Goal: Task Accomplishment & Management: Use online tool/utility

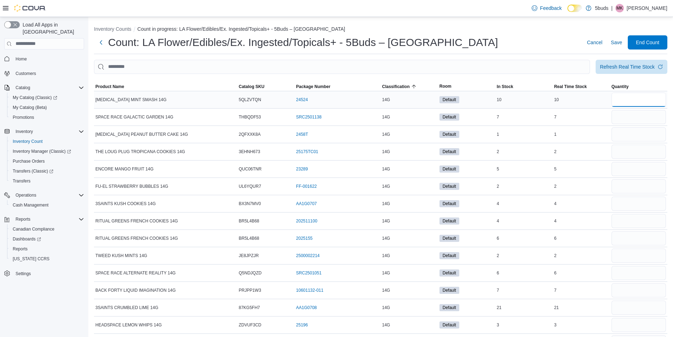
click at [637, 100] on input "number" at bounding box center [639, 100] width 54 height 14
type input "**"
type input "*"
type input "**"
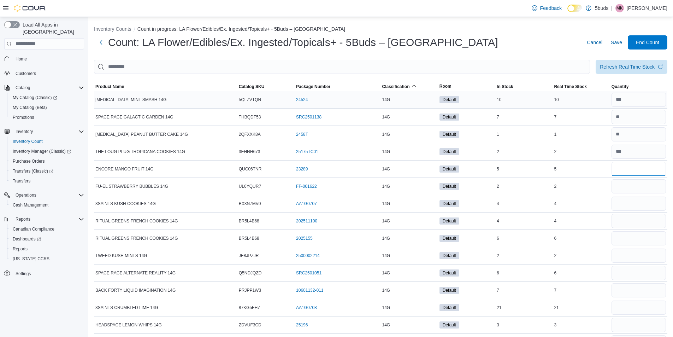
type input "*"
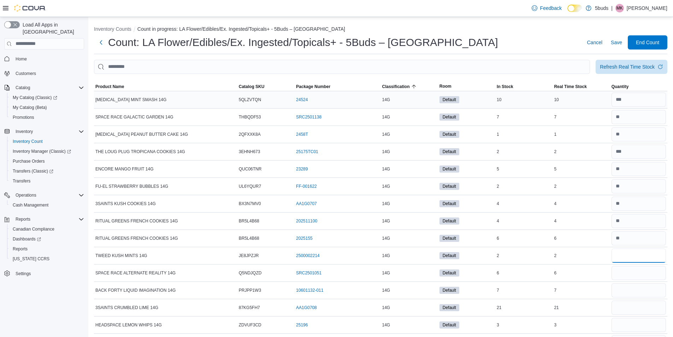
type input "*"
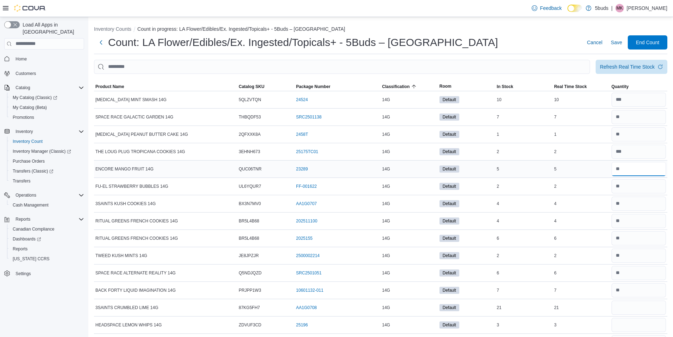
click at [638, 168] on input "number" at bounding box center [639, 169] width 54 height 14
click at [636, 153] on input "number" at bounding box center [639, 152] width 54 height 14
type input "*"
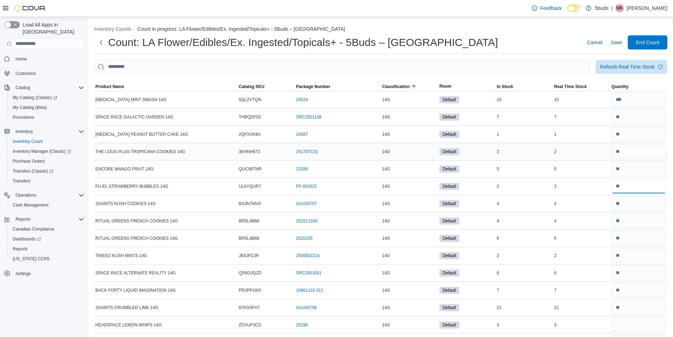
type input "*"
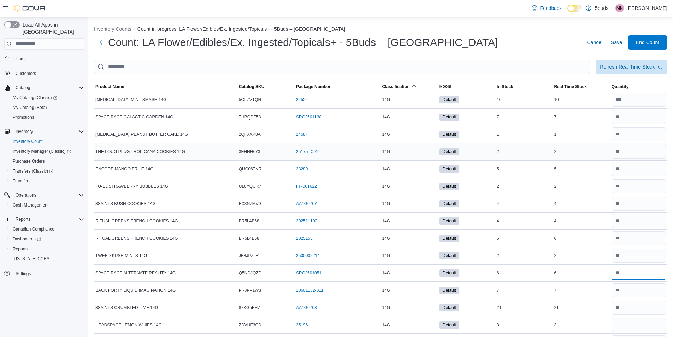
type input "*"
type input "**"
type input "*"
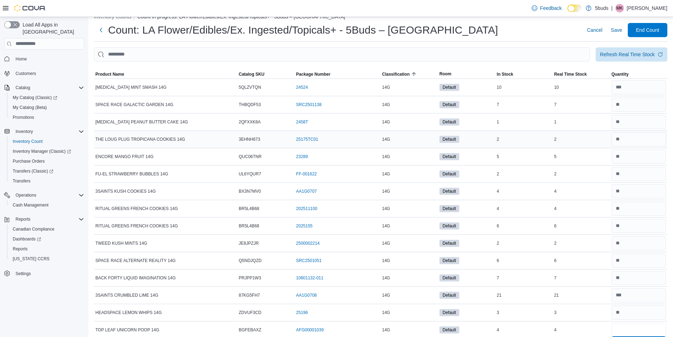
type input "*"
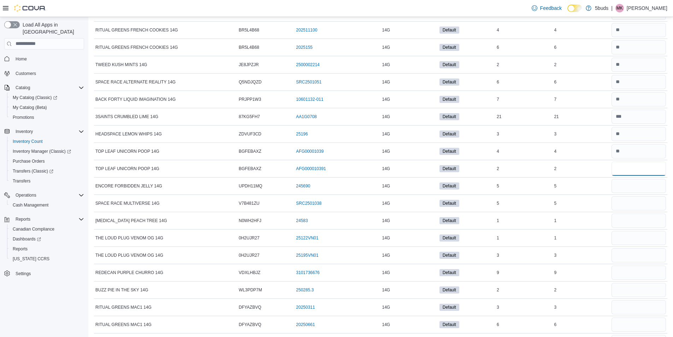
type input "*"
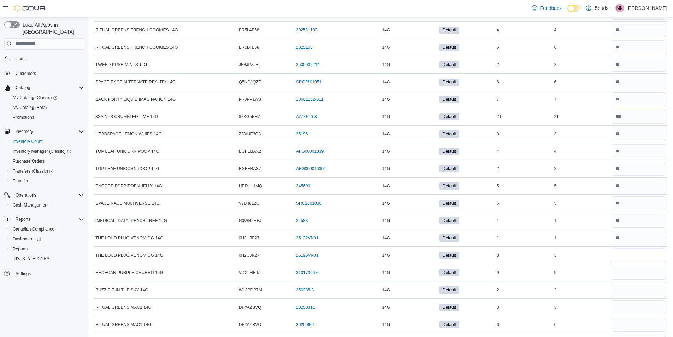
type input "*"
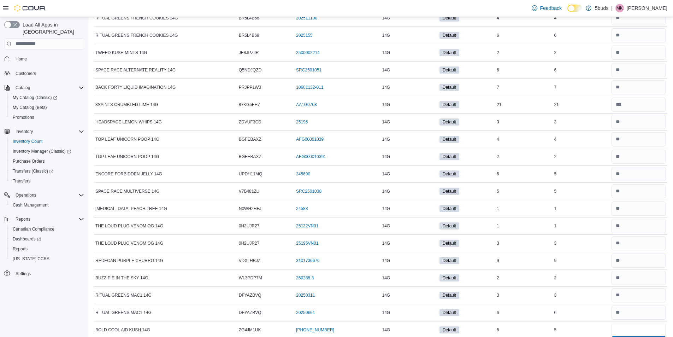
type input "*"
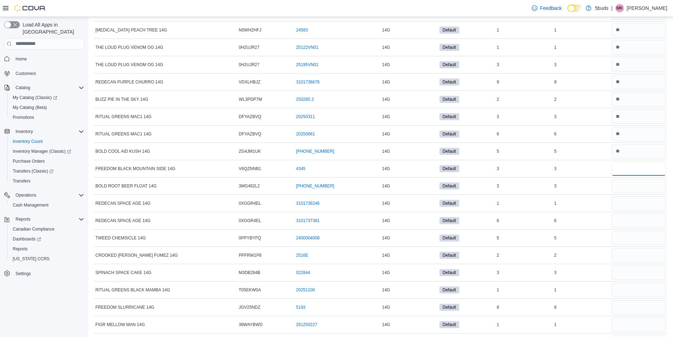
type input "*"
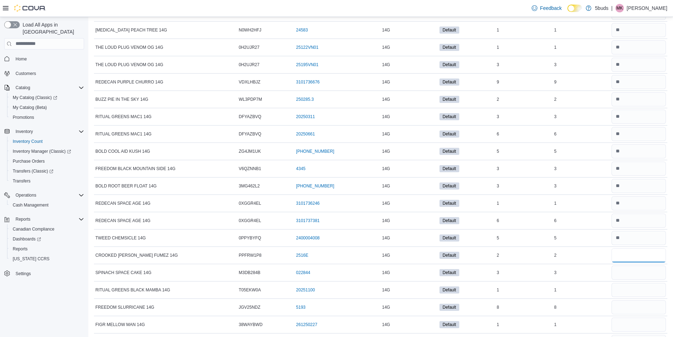
type input "*"
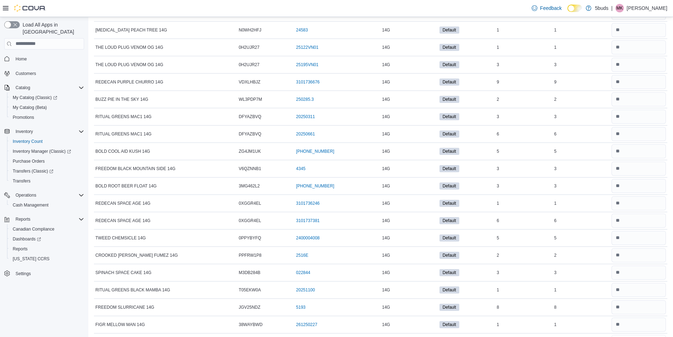
scroll to position [393, 0]
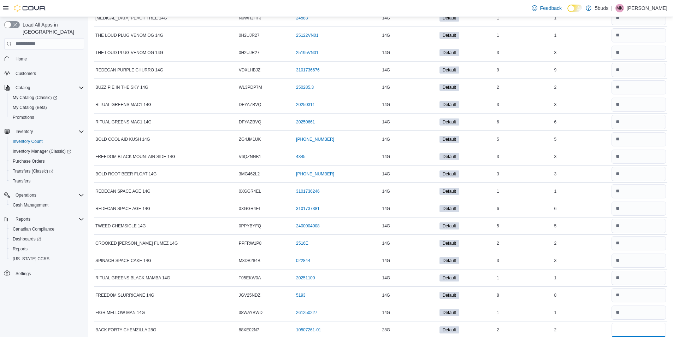
type input "*"
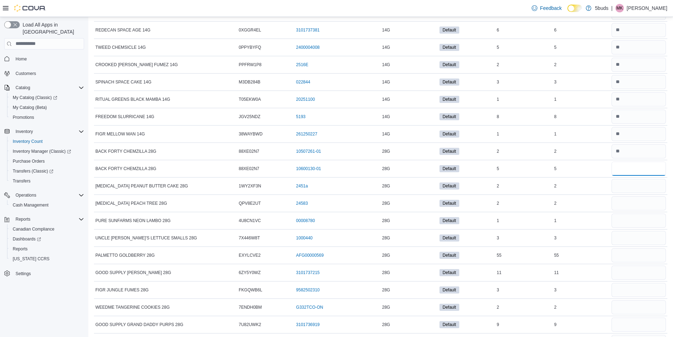
type input "*"
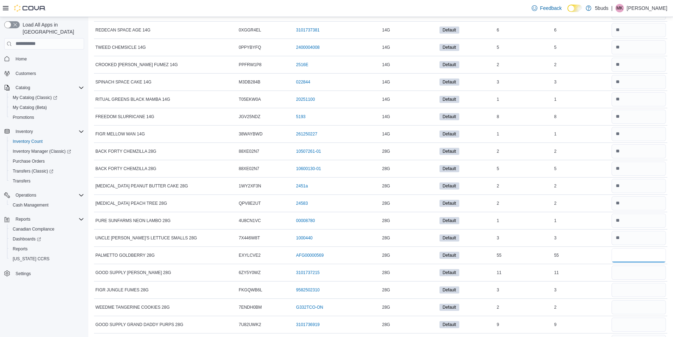
type input "**"
type input "*"
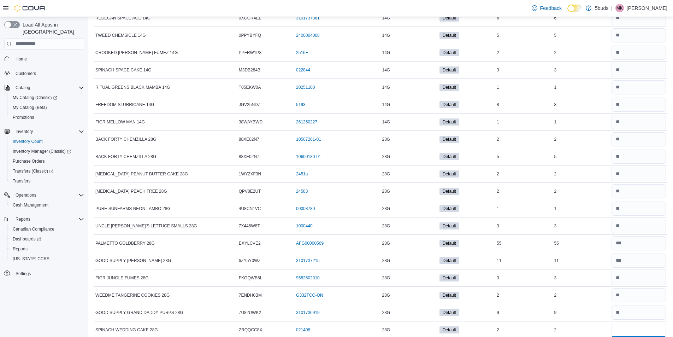
type input "*"
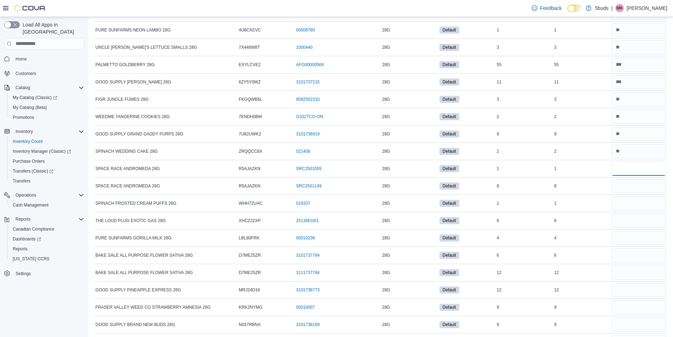
type input "*"
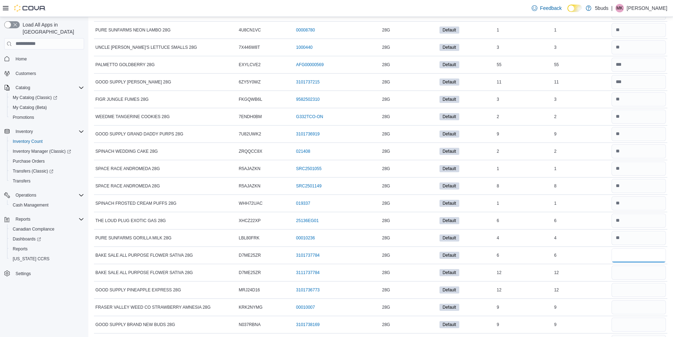
type input "*"
type input "**"
type input "*"
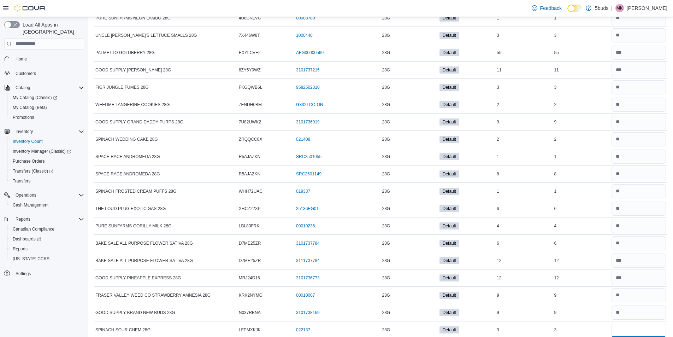
type input "*"
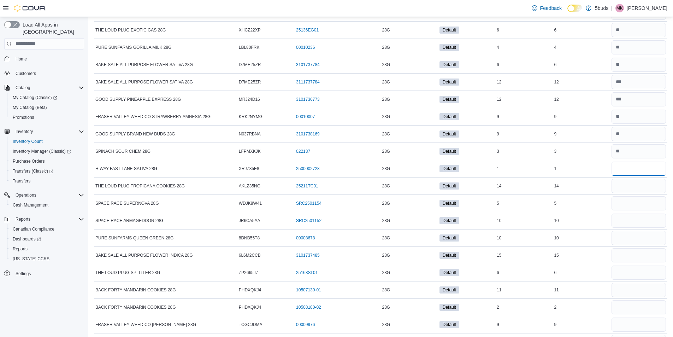
type input "*"
type input "**"
type input "*"
type input "**"
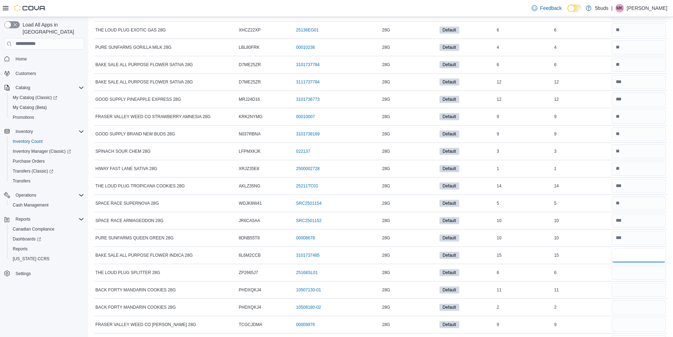
type input "**"
type input "*"
type input "**"
type input "*"
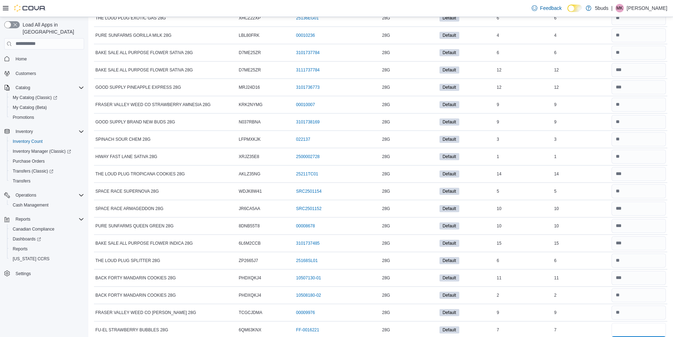
type input "*"
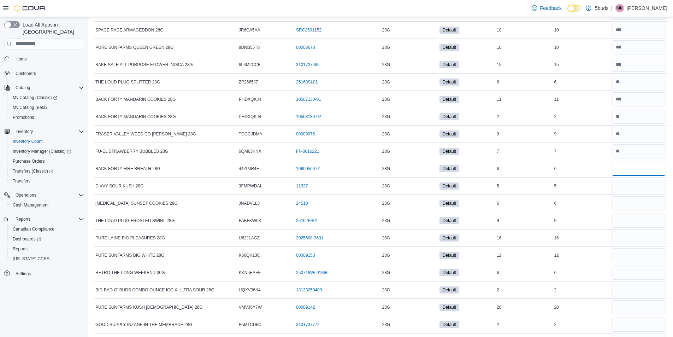
type input "*"
type input "**"
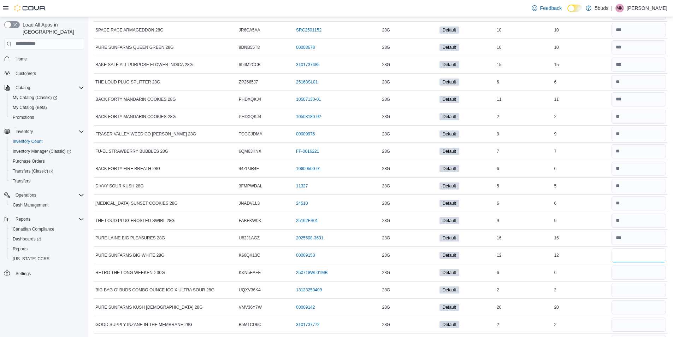
type input "**"
type input "*"
type input "**"
type input "*"
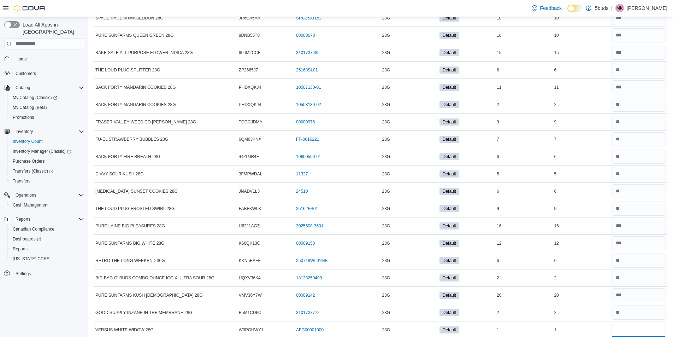
type input "*"
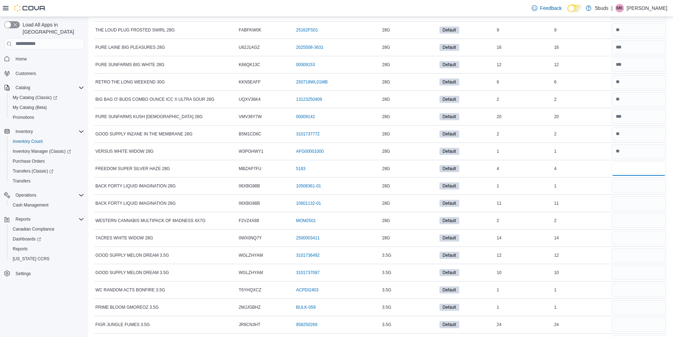
type input "*"
type input "**"
type input "*"
type input "**"
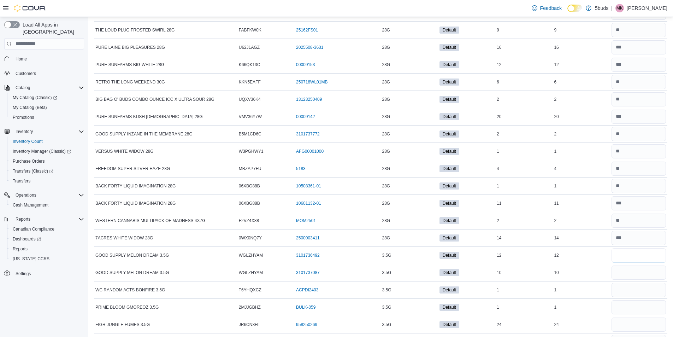
type input "**"
type input "*"
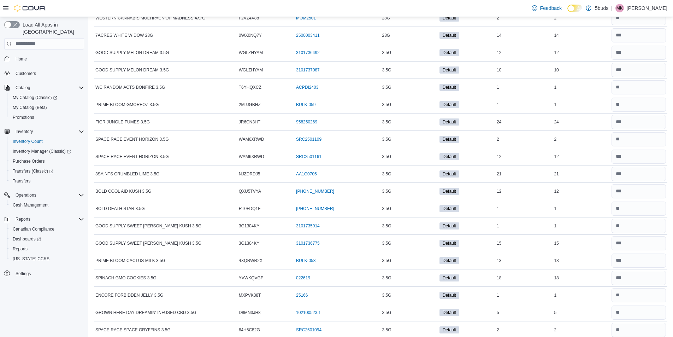
scroll to position [1715, 0]
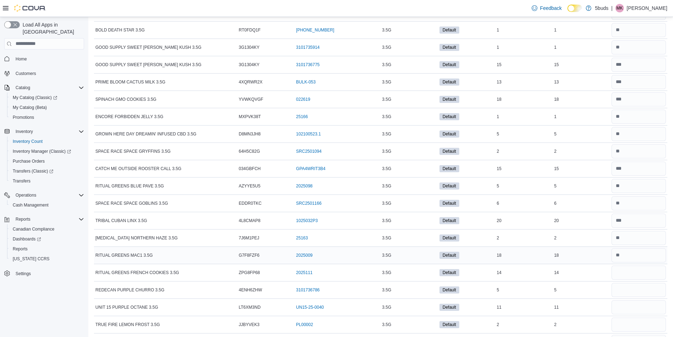
drag, startPoint x: 639, startPoint y: 264, endPoint x: 634, endPoint y: 257, distance: 8.4
click at [634, 256] on input "number" at bounding box center [639, 255] width 54 height 14
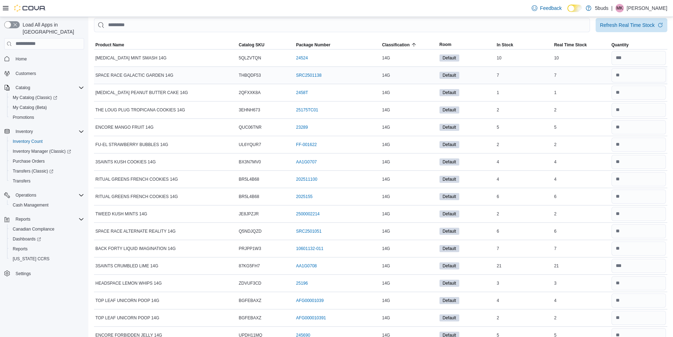
scroll to position [24, 0]
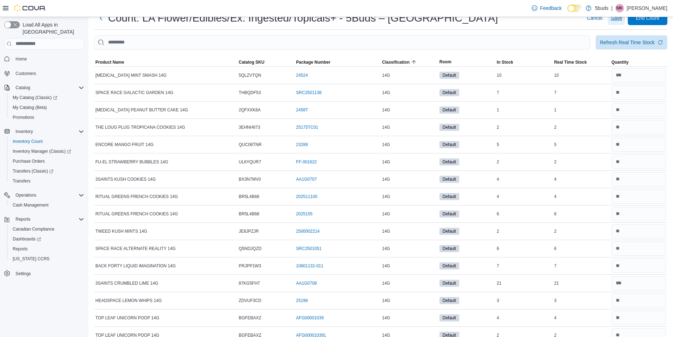
click at [622, 20] on span "Save" at bounding box center [616, 17] width 11 height 7
click at [532, 216] on div "6" at bounding box center [524, 214] width 57 height 8
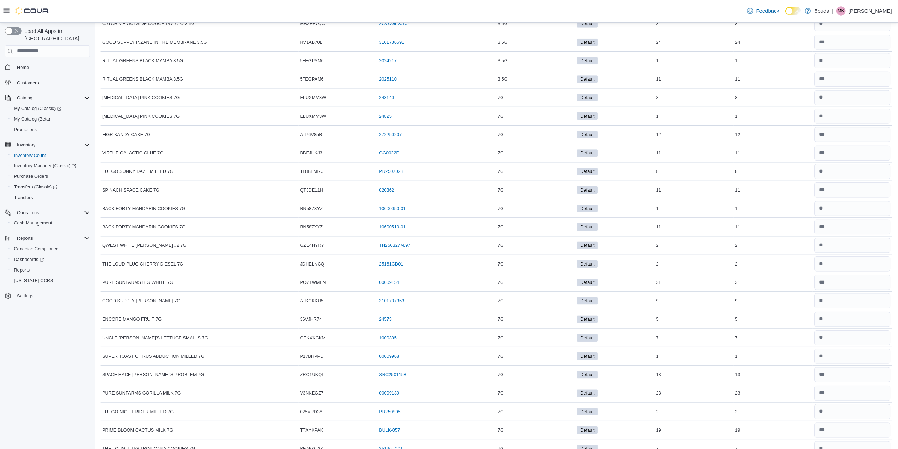
scroll to position [2040, 0]
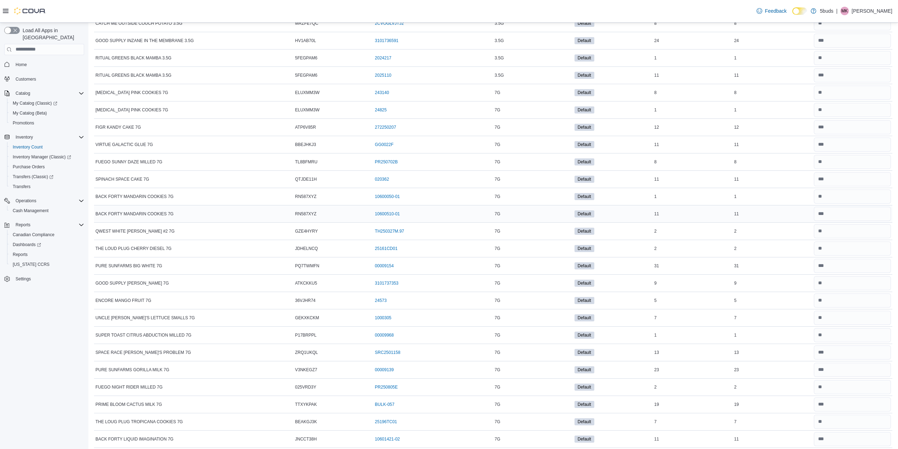
drag, startPoint x: 652, startPoint y: 0, endPoint x: 665, endPoint y: 233, distance: 233.3
click at [665, 222] on td "In Stock 11" at bounding box center [693, 213] width 80 height 17
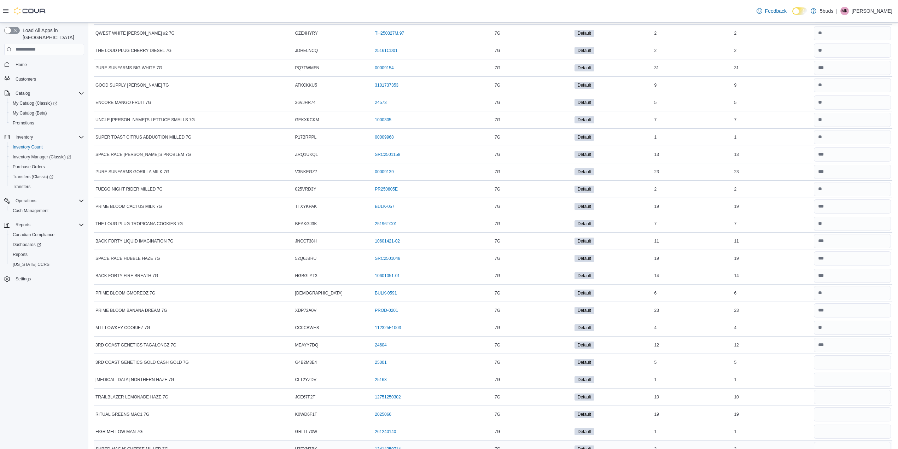
scroll to position [2464, 0]
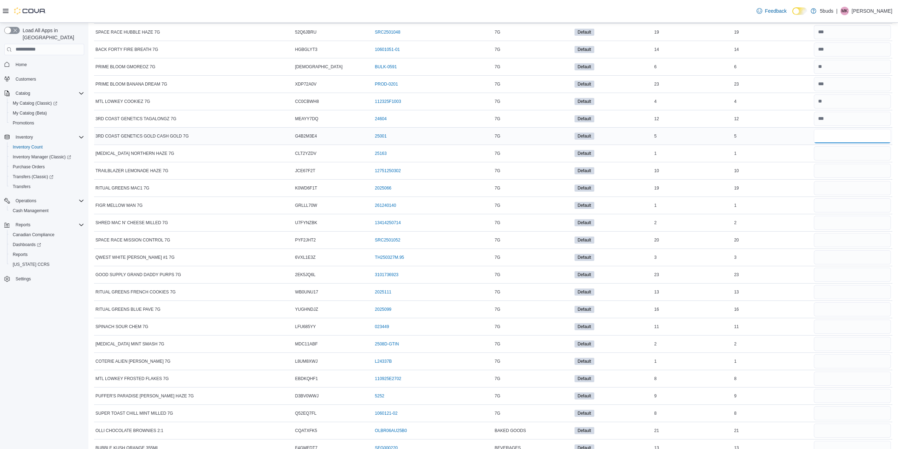
click at [673, 143] on input "number" at bounding box center [852, 136] width 77 height 14
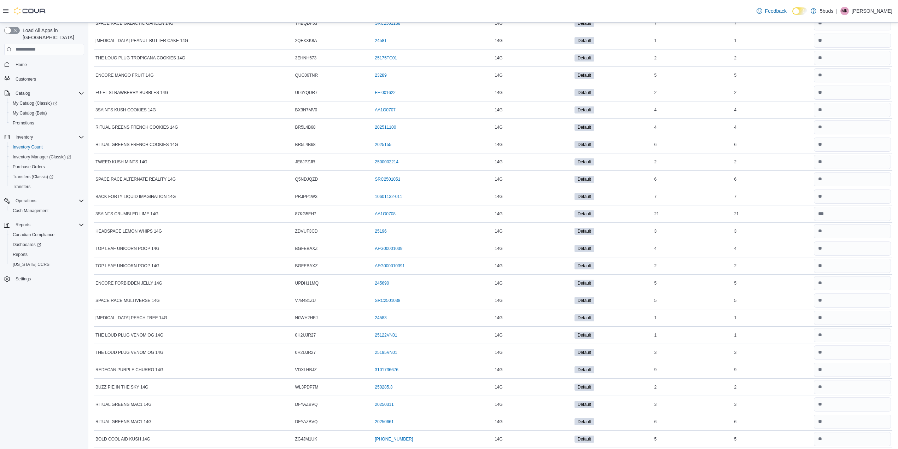
scroll to position [0, 0]
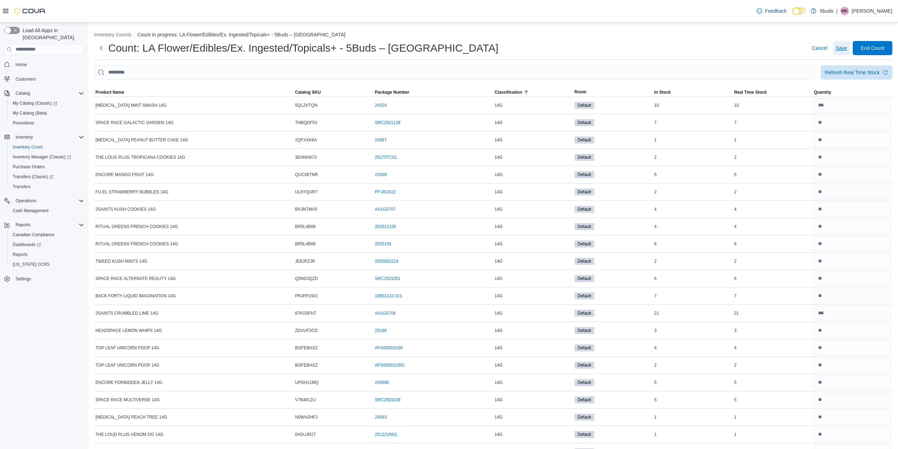
click at [673, 45] on span "Save" at bounding box center [841, 48] width 11 height 7
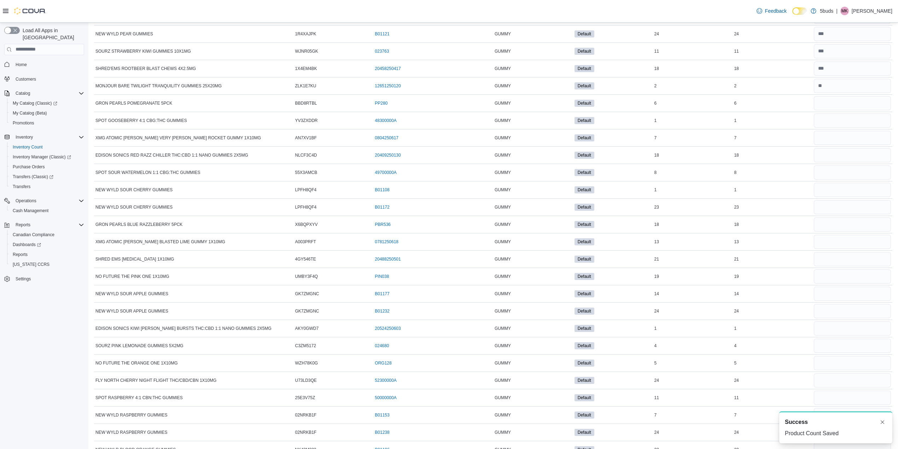
scroll to position [4296, 0]
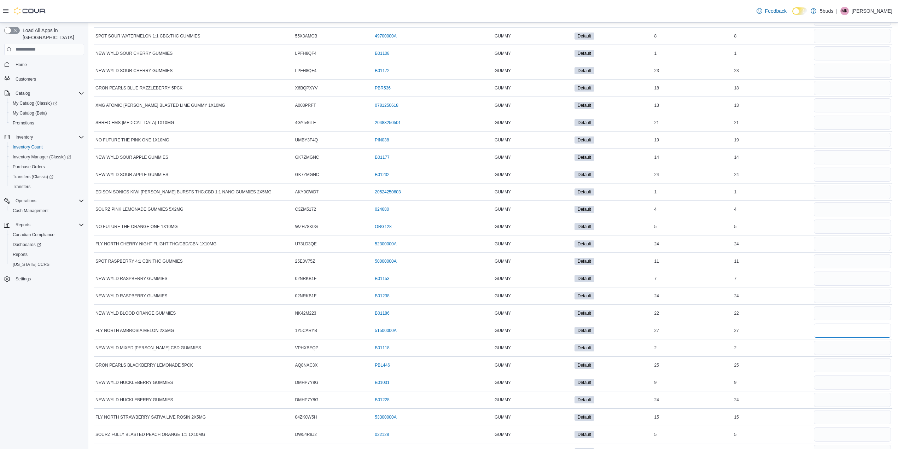
drag, startPoint x: 890, startPoint y: 364, endPoint x: 904, endPoint y: 354, distance: 17.5
click at [673, 337] on input "number" at bounding box center [852, 330] width 77 height 14
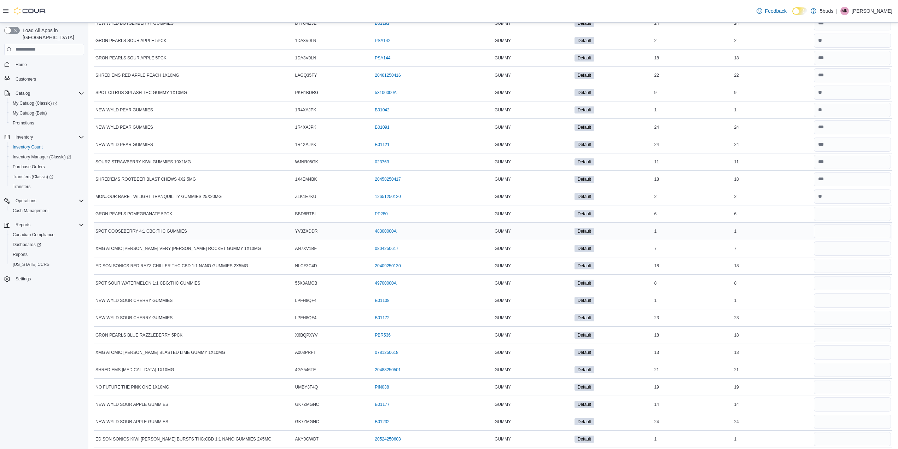
scroll to position [3966, 0]
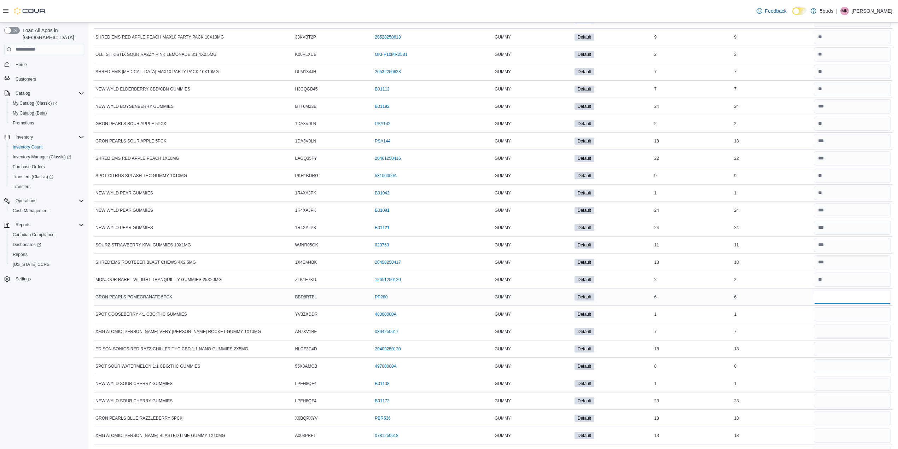
click at [673, 304] on input "number" at bounding box center [852, 297] width 77 height 14
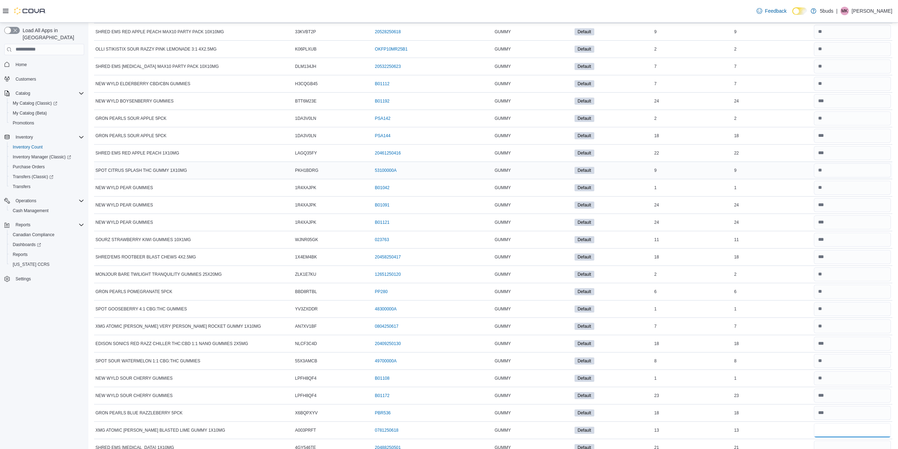
scroll to position [4206, 0]
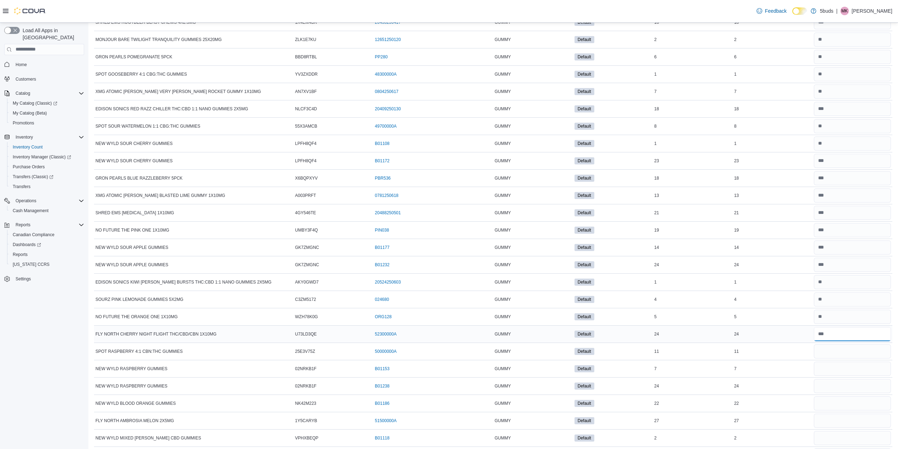
click at [673, 337] on input "number" at bounding box center [852, 334] width 77 height 14
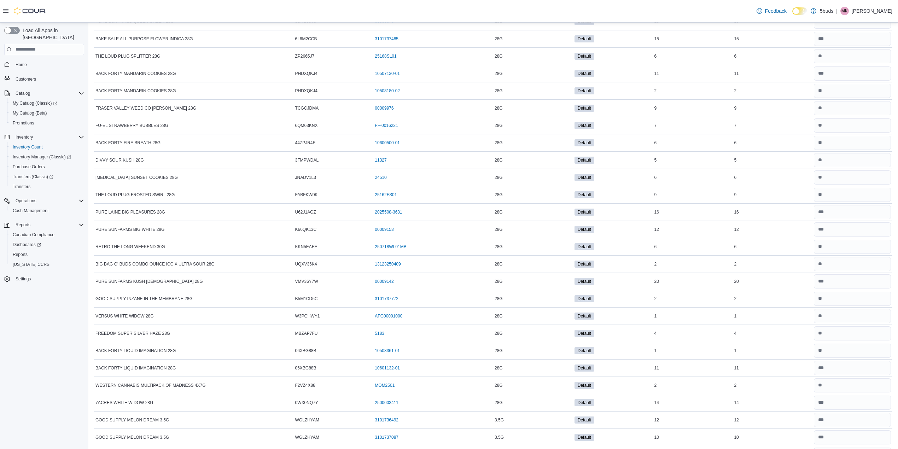
scroll to position [0, 0]
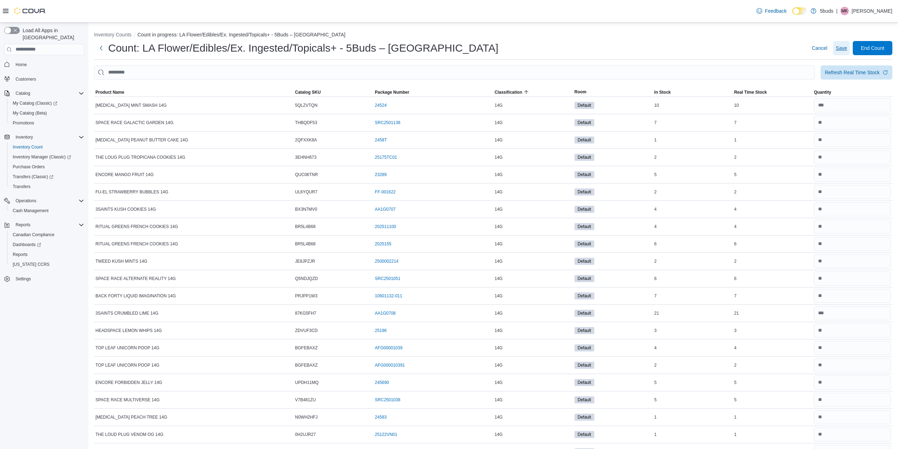
click at [673, 53] on span "Save" at bounding box center [841, 48] width 11 height 14
drag, startPoint x: 848, startPoint y: 44, endPoint x: 856, endPoint y: 46, distance: 8.0
click at [673, 44] on span "Save" at bounding box center [841, 48] width 11 height 14
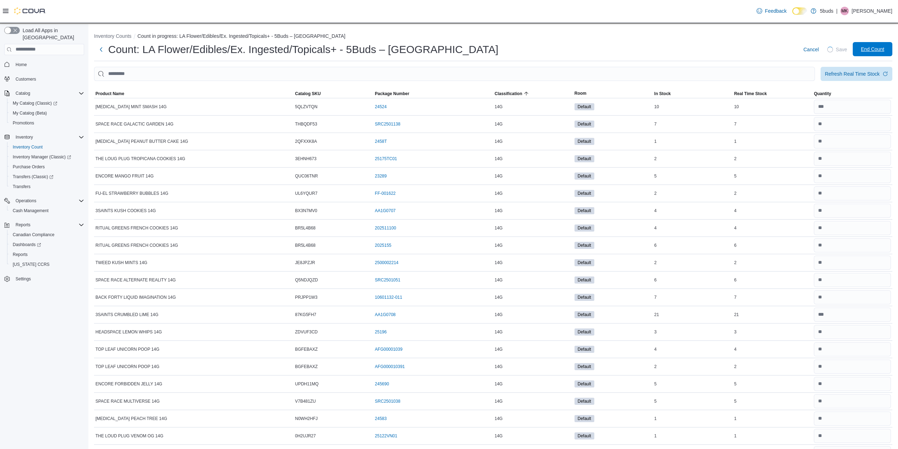
click at [673, 50] on span "End Count" at bounding box center [872, 49] width 23 height 7
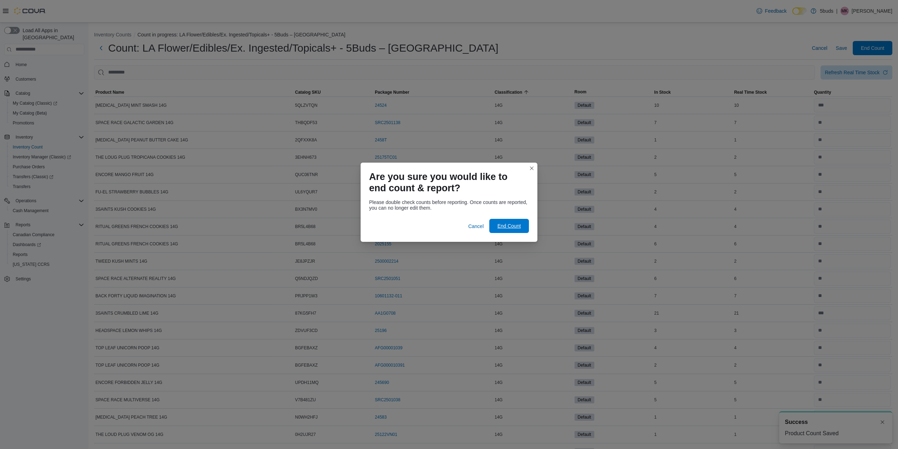
drag, startPoint x: 508, startPoint y: 227, endPoint x: 511, endPoint y: 229, distance: 4.3
click at [511, 229] on span "End Count" at bounding box center [508, 225] width 23 height 7
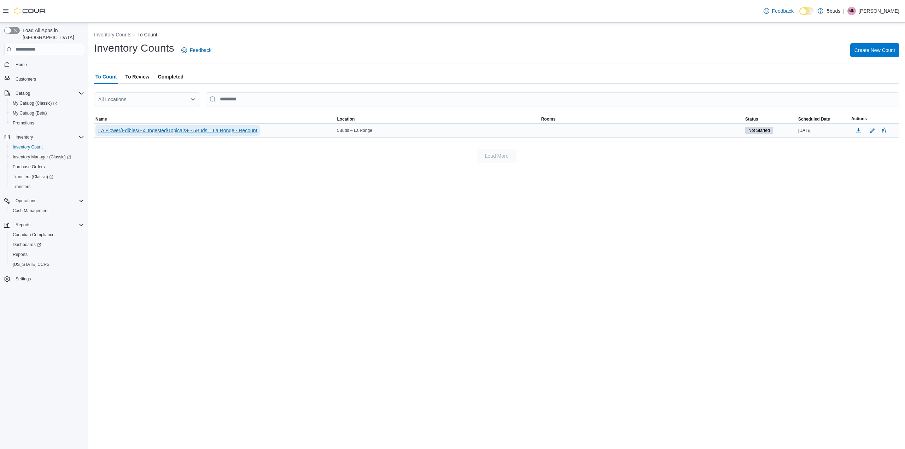
click at [169, 128] on span "LA Flower/Edibles/Ex. Ingested/Topicals+ - 5Buds – La Ronge - Recount" at bounding box center [177, 130] width 159 height 7
click at [218, 129] on span "LA Flower/Edibles/Ex. Ingested/Topicals+ - 5Buds – La Ronge - Recount" at bounding box center [177, 130] width 159 height 7
click at [151, 129] on span "LA Flower/Edibles/Ex. Ingested/Topicals+ - 5Buds – La Ronge - Recount" at bounding box center [177, 130] width 159 height 7
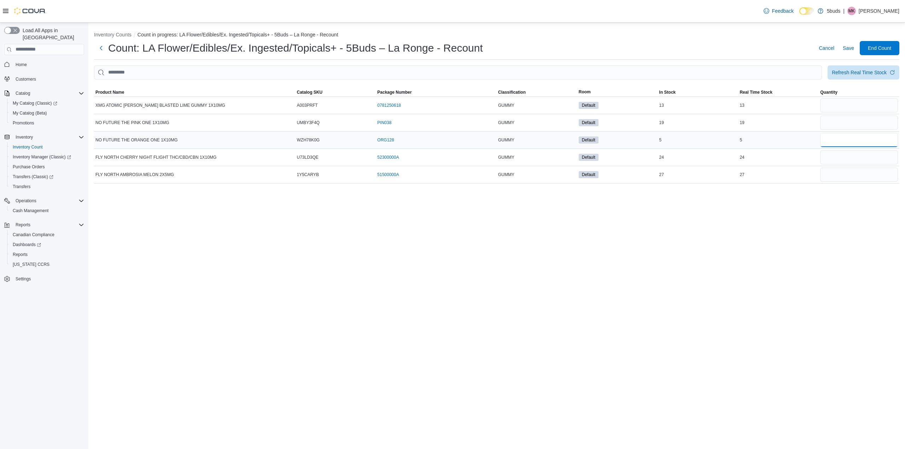
click at [843, 140] on input "number" at bounding box center [859, 140] width 78 height 14
click at [843, 126] on input "number" at bounding box center [859, 123] width 78 height 14
click at [843, 136] on input "number" at bounding box center [859, 140] width 78 height 14
click at [843, 118] on input "number" at bounding box center [859, 123] width 78 height 14
click at [843, 133] on input "number" at bounding box center [859, 140] width 78 height 14
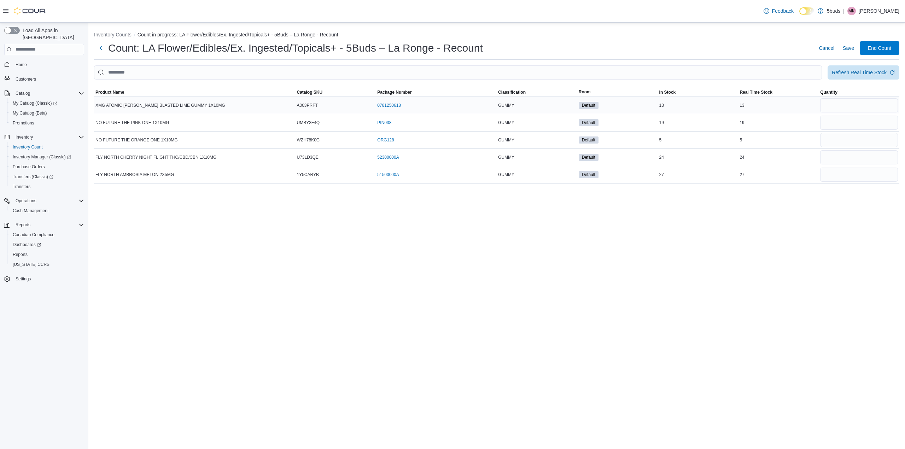
click at [842, 113] on div at bounding box center [859, 105] width 81 height 17
click at [841, 125] on input "number" at bounding box center [859, 123] width 78 height 14
click at [839, 136] on input "number" at bounding box center [859, 140] width 78 height 14
drag, startPoint x: 279, startPoint y: 137, endPoint x: 527, endPoint y: 138, distance: 248.9
click at [492, 141] on tr "NO FUTURE THE ORANGE ONE 1X10MG Catalog SKU WZH78K0G Package Number ORG128 (ope…" at bounding box center [496, 139] width 805 height 17
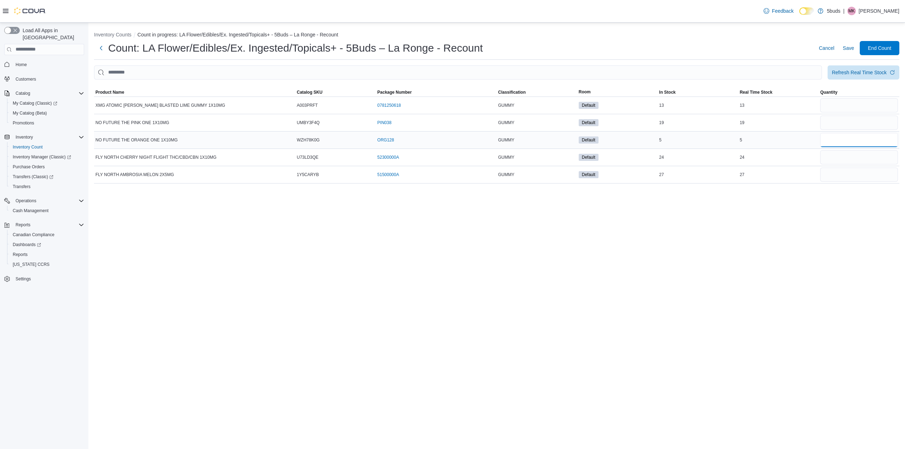
click at [830, 147] on input "number" at bounding box center [859, 140] width 78 height 14
click at [862, 103] on input "number" at bounding box center [859, 105] width 78 height 14
type input "**"
type input "*"
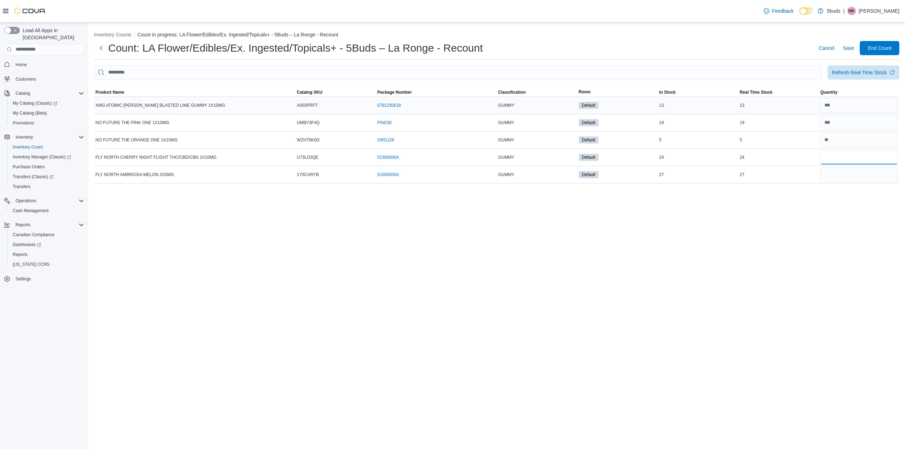
type input "**"
click at [850, 47] on span "Save" at bounding box center [848, 48] width 11 height 7
click at [882, 47] on span "End Count" at bounding box center [879, 47] width 23 height 7
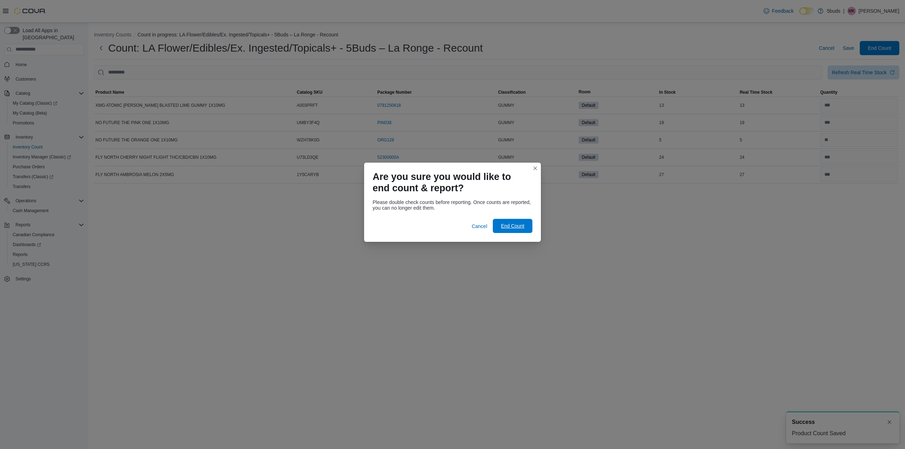
click at [519, 227] on span "End Count" at bounding box center [512, 225] width 23 height 7
